Goal: Navigation & Orientation: Find specific page/section

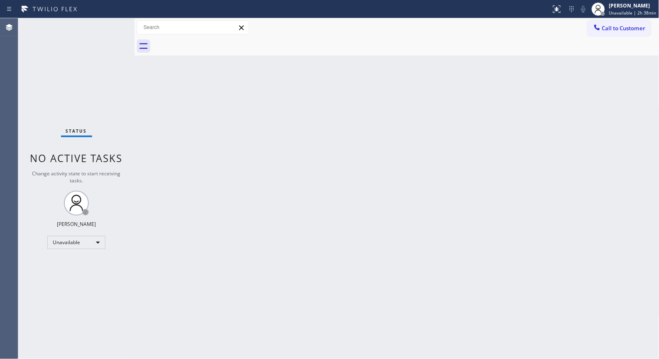
click at [633, 341] on div "Back to Dashboard Change Sender ID Customers Technicians Select a contact Outbo…" at bounding box center [396, 188] width 525 height 341
click at [370, 254] on div "Back to Dashboard Change Sender ID Customers Technicians Select a contact Outbo…" at bounding box center [396, 188] width 525 height 341
click at [307, 166] on div "Back to Dashboard Change Sender ID Customers Technicians Select a contact Outbo…" at bounding box center [396, 188] width 525 height 341
click at [37, 95] on div "Status No active tasks Change activity state to start receiving tasks. [PERSON_…" at bounding box center [76, 188] width 116 height 341
click at [447, 107] on div "Back to Dashboard Change Sender ID Customers Technicians Select a contact Outbo…" at bounding box center [396, 188] width 525 height 341
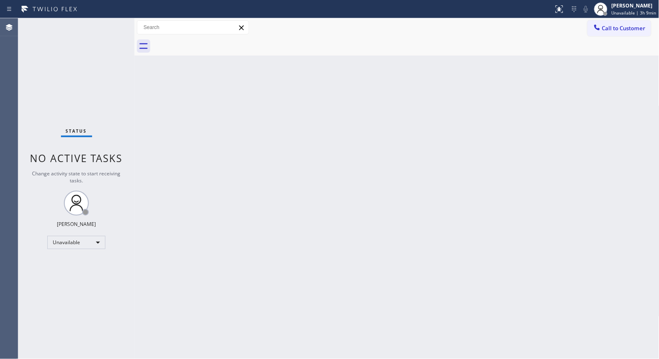
click at [433, 243] on div "Back to Dashboard Change Sender ID Customers Technicians Select a contact Outbo…" at bounding box center [396, 188] width 525 height 341
click at [371, 193] on div "Back to Dashboard Change Sender ID Customers Technicians Select a contact Outbo…" at bounding box center [396, 188] width 525 height 341
click at [396, 334] on div "Back to Dashboard Change Sender ID Customers Technicians Select a contact Outbo…" at bounding box center [396, 188] width 525 height 341
click at [637, 12] on span "Unavailable | 3h 29min" at bounding box center [632, 13] width 47 height 6
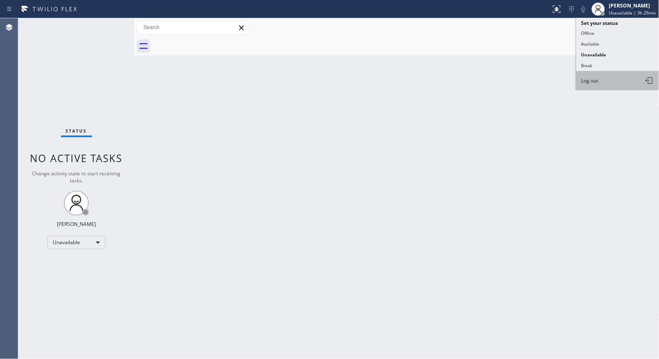
click at [607, 80] on button "Log out" at bounding box center [617, 80] width 83 height 18
